Goal: Task Accomplishment & Management: Manage account settings

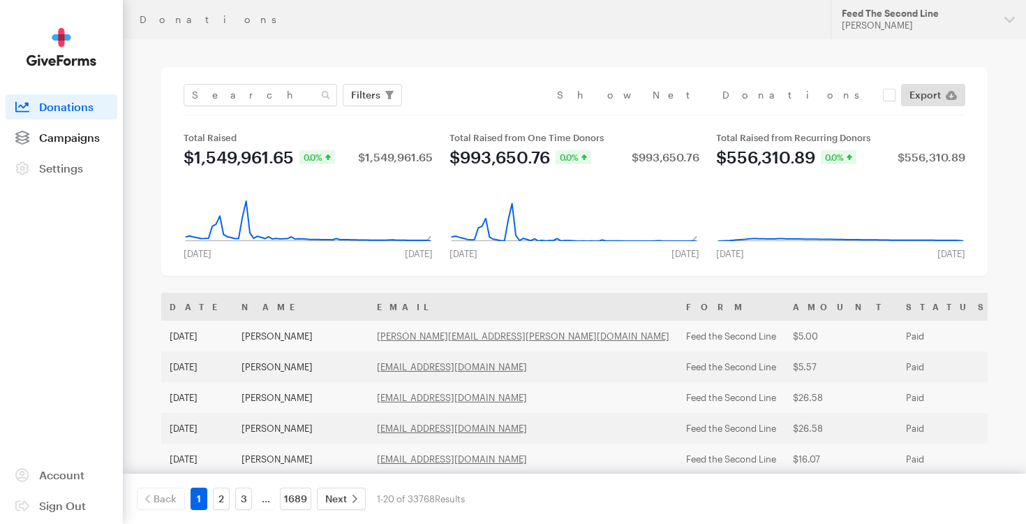
click at [84, 141] on span "Campaigns" at bounding box center [69, 137] width 61 height 13
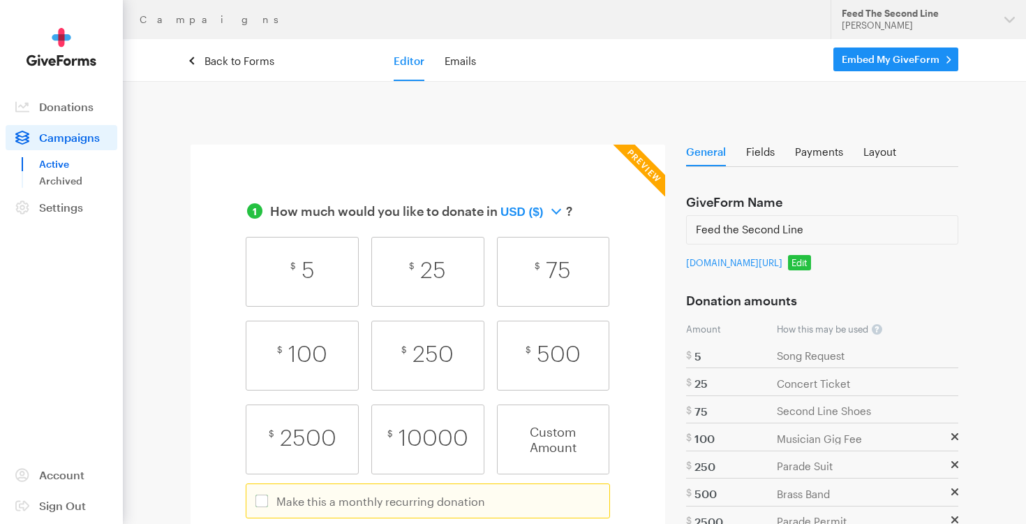
click at [90, 137] on span "Campaigns" at bounding box center [69, 137] width 61 height 13
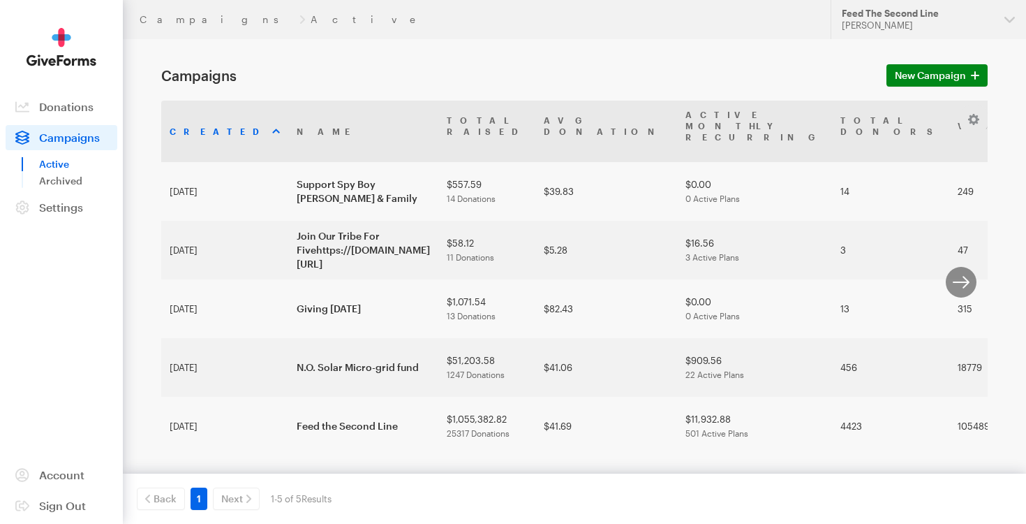
click at [90, 137] on span "Campaigns" at bounding box center [69, 137] width 61 height 13
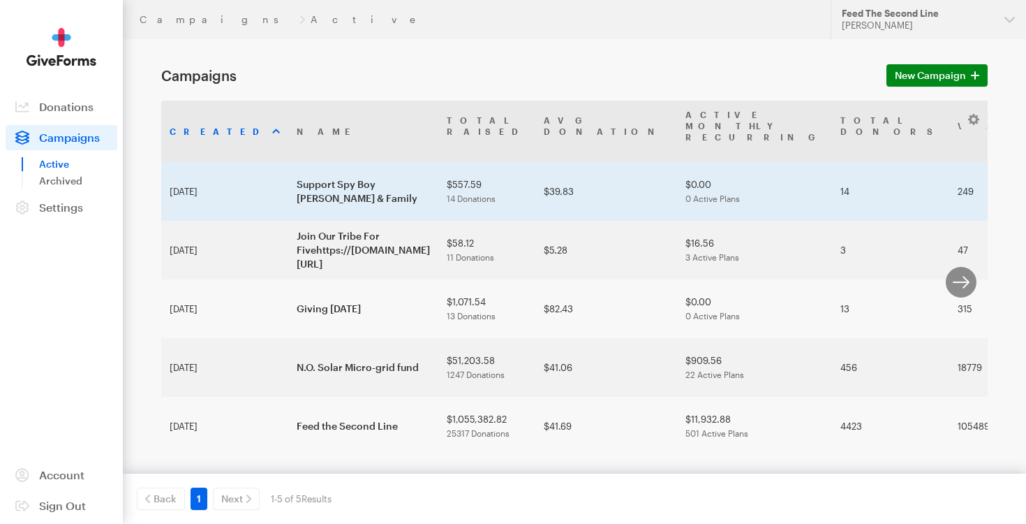
click at [536, 186] on td "$557.59 14 Donations" at bounding box center [486, 191] width 97 height 59
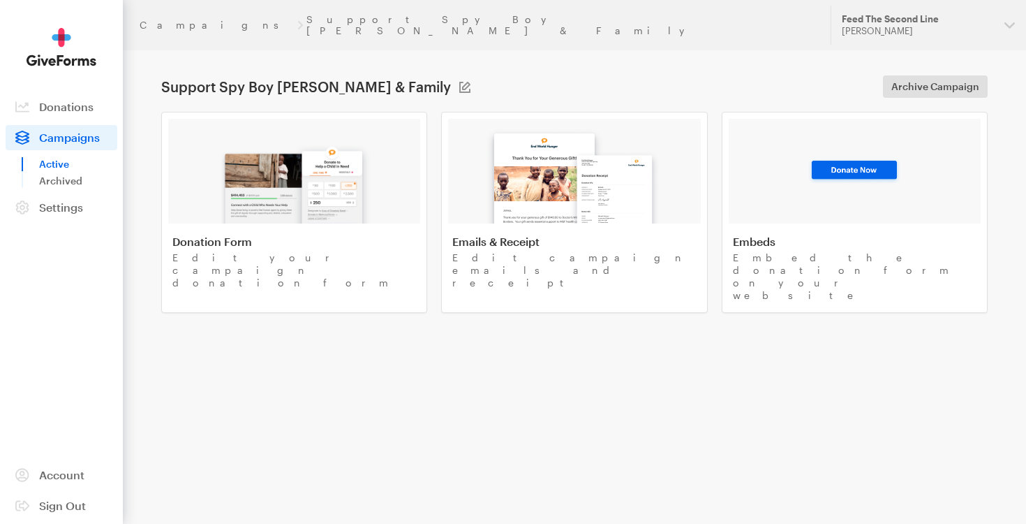
click at [85, 144] on link "Campaigns" at bounding box center [62, 137] width 112 height 25
